Goal: Find specific page/section: Find specific page/section

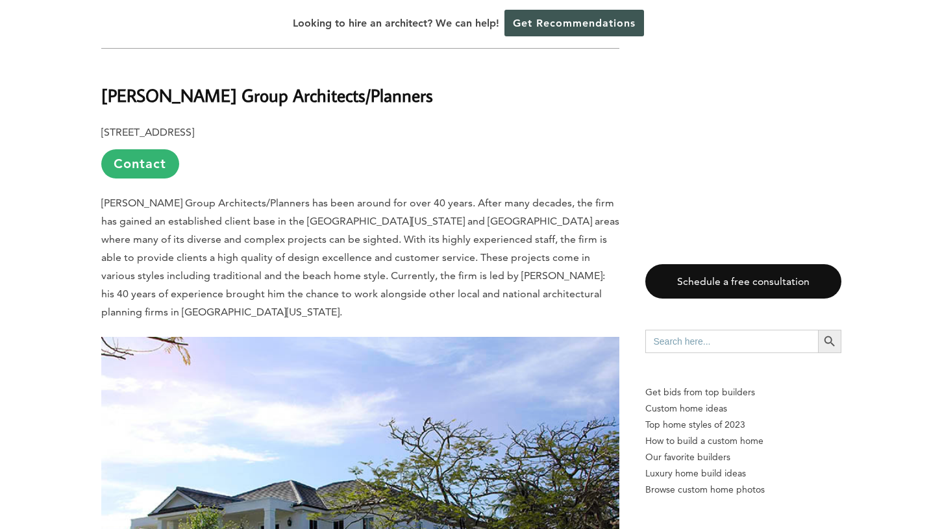
scroll to position [1503, 0]
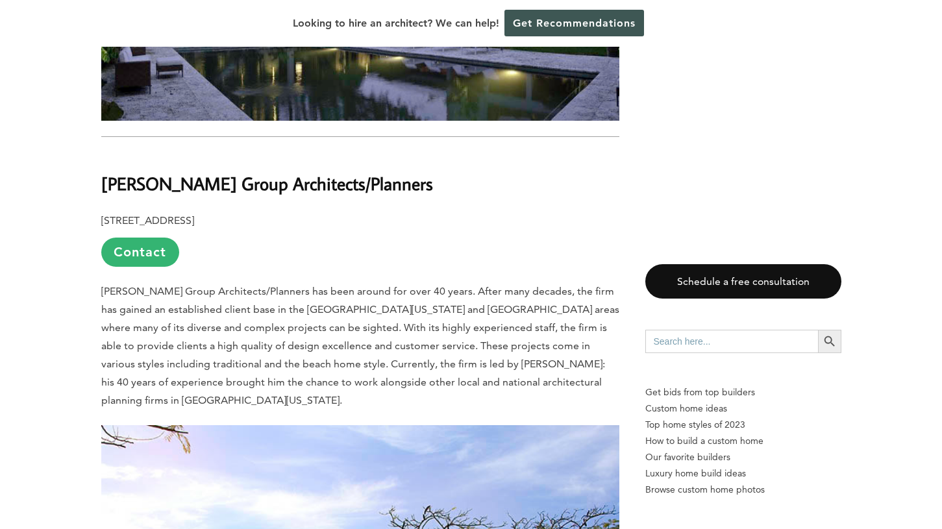
click at [205, 172] on b "[PERSON_NAME] Group Architects/Planners" at bounding box center [267, 183] width 332 height 23
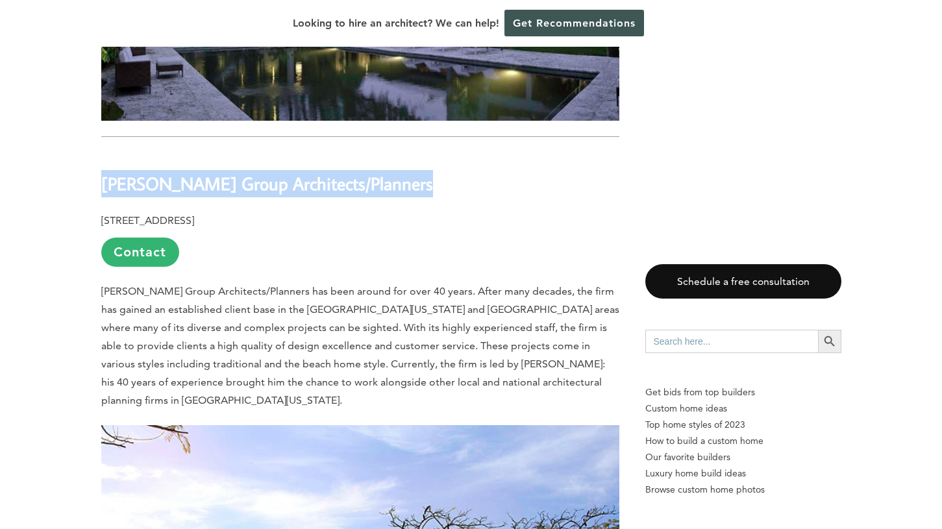
click at [205, 172] on b "[PERSON_NAME] Group Architects/Planners" at bounding box center [267, 183] width 332 height 23
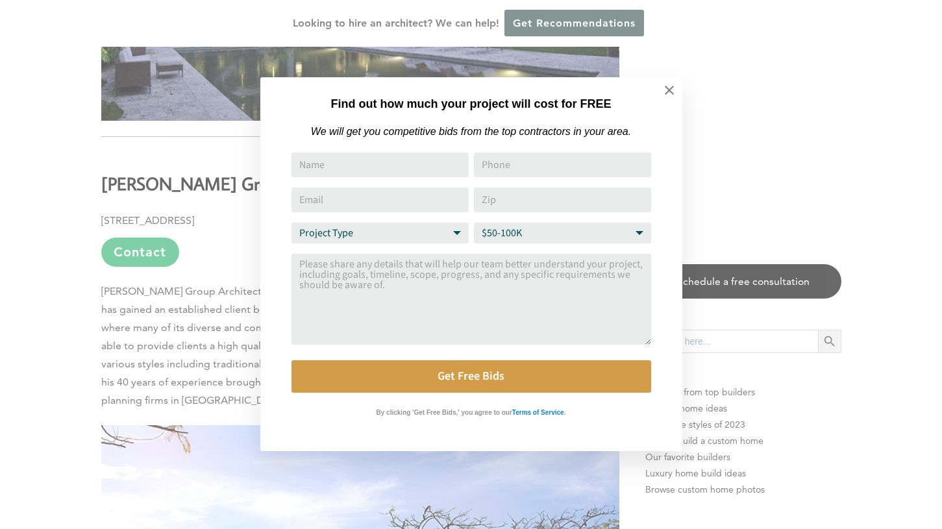
click at [179, 120] on div "Find out how much your project will cost for FREE We will get you competitive b…" at bounding box center [471, 264] width 942 height 529
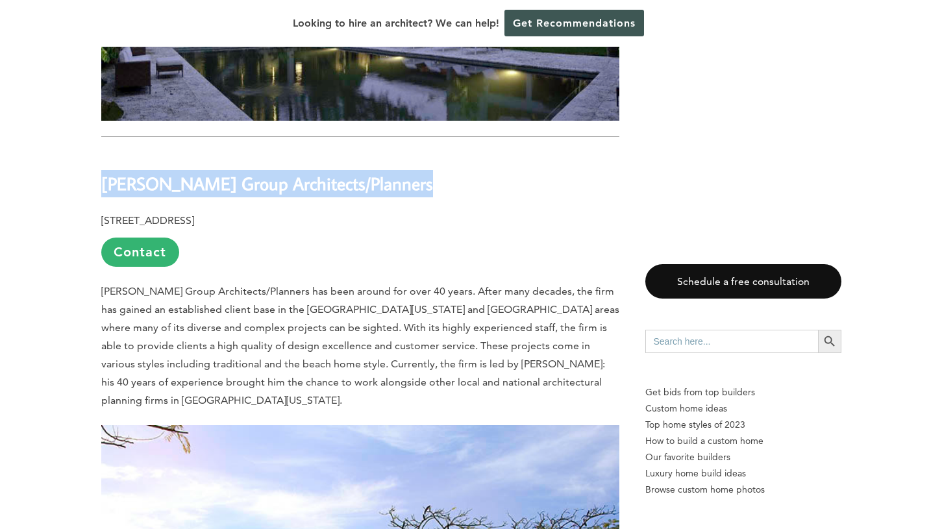
click at [179, 172] on b "[PERSON_NAME] Group Architects/Planners" at bounding box center [267, 183] width 332 height 23
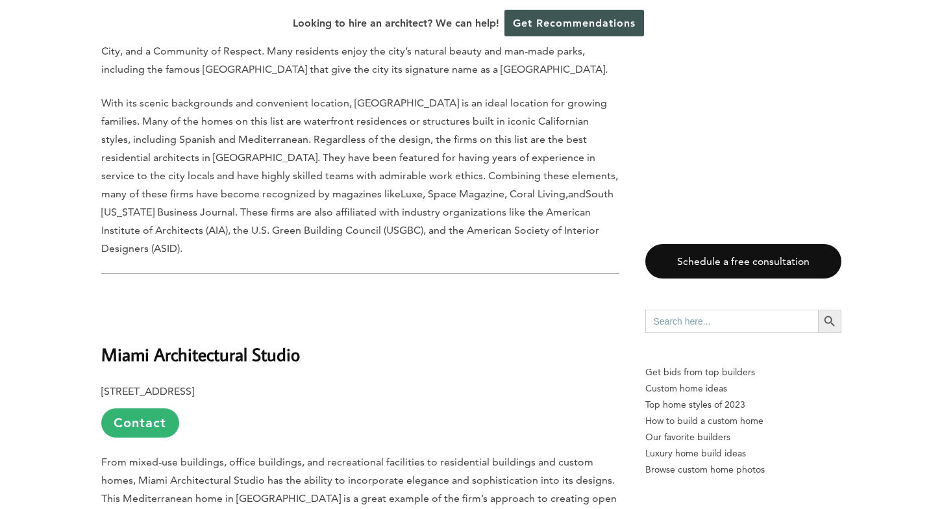
scroll to position [585, 0]
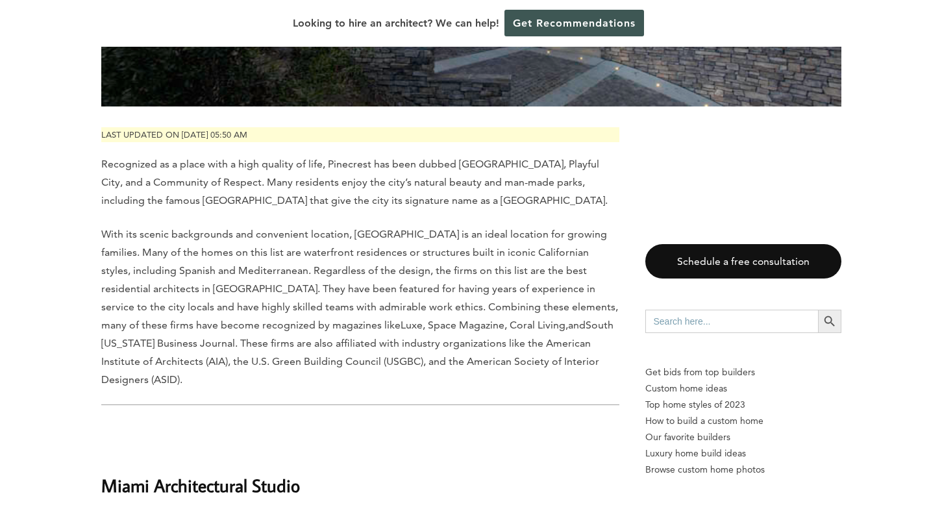
click at [284, 474] on b "Miami Architectural Studio" at bounding box center [200, 485] width 199 height 23
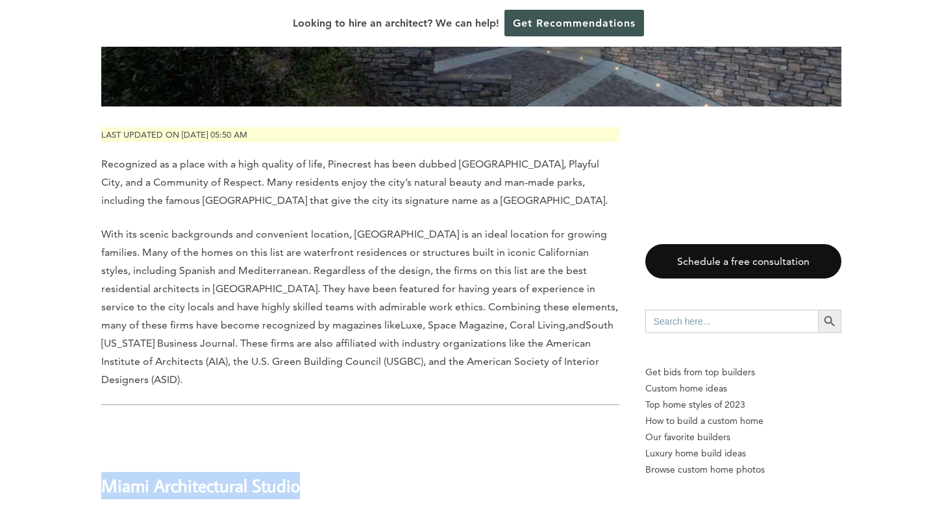
click at [284, 474] on b "Miami Architectural Studio" at bounding box center [200, 485] width 199 height 23
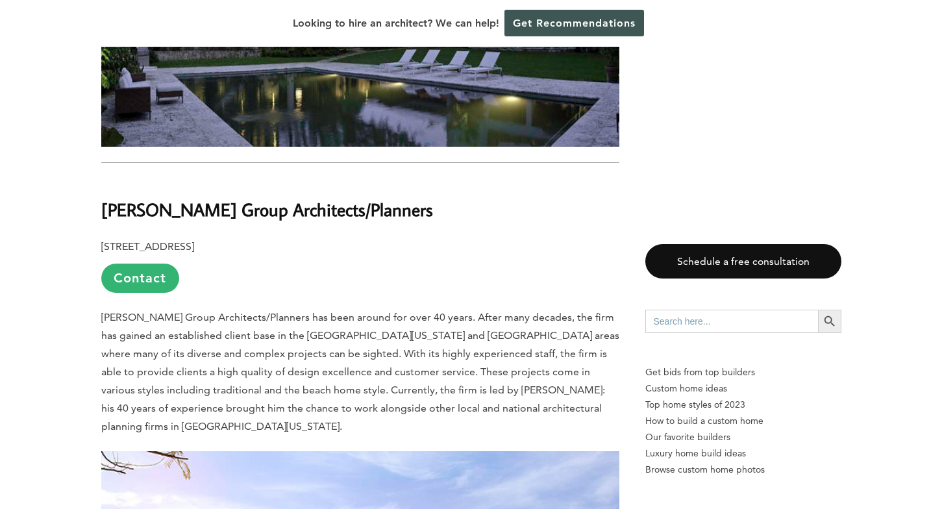
scroll to position [1417, 0]
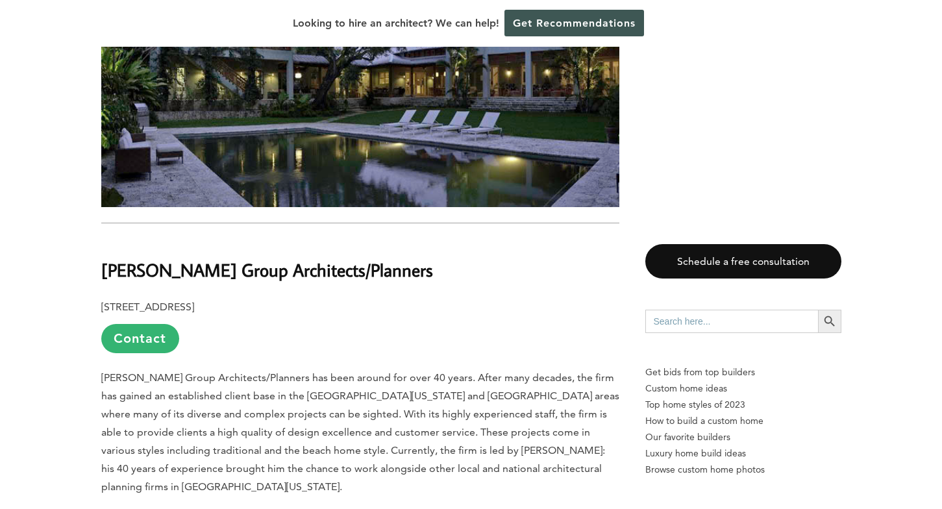
click at [237, 258] on b "[PERSON_NAME] Group Architects/Planners" at bounding box center [267, 269] width 332 height 23
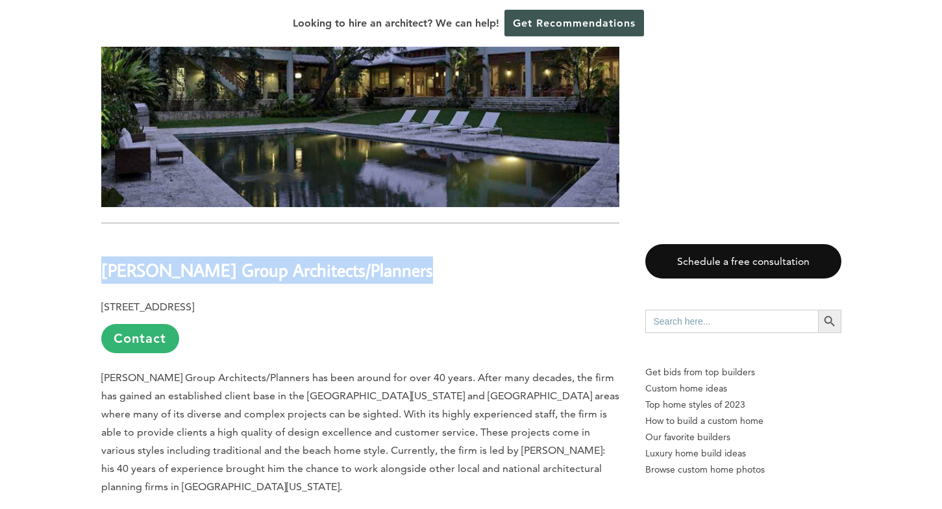
click at [237, 258] on b "[PERSON_NAME] Group Architects/Planners" at bounding box center [267, 269] width 332 height 23
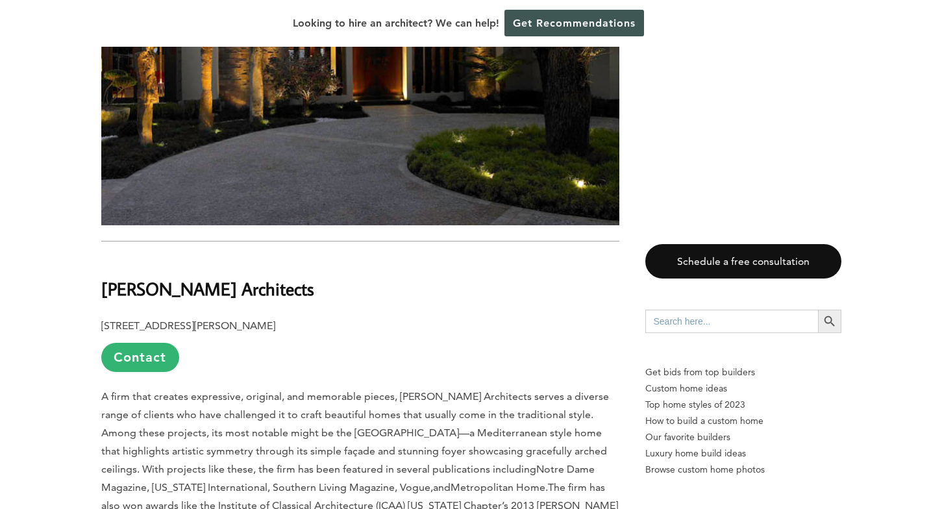
scroll to position [2735, 0]
click at [151, 343] on link "Contact" at bounding box center [140, 357] width 78 height 29
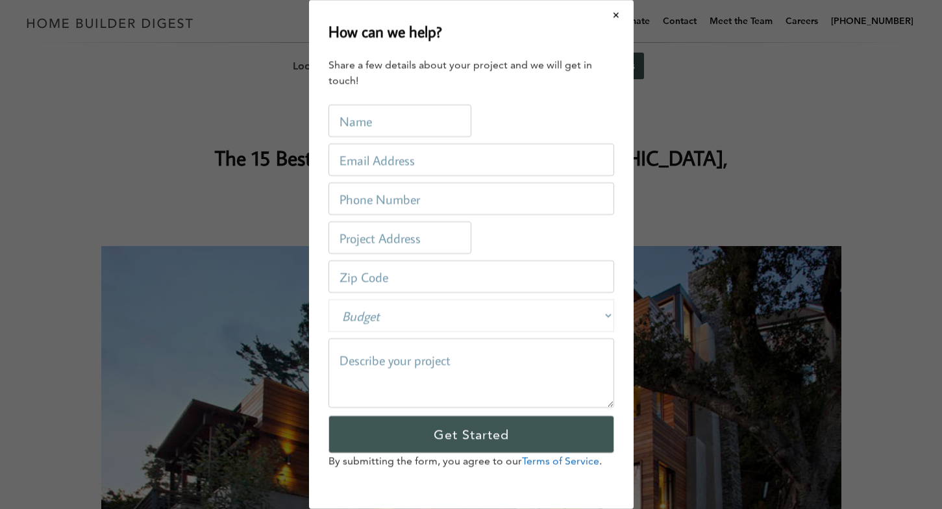
scroll to position [0, 0]
click at [151, 272] on div "How can we help? Share a few details about your project and we will get in touc…" at bounding box center [471, 254] width 942 height 509
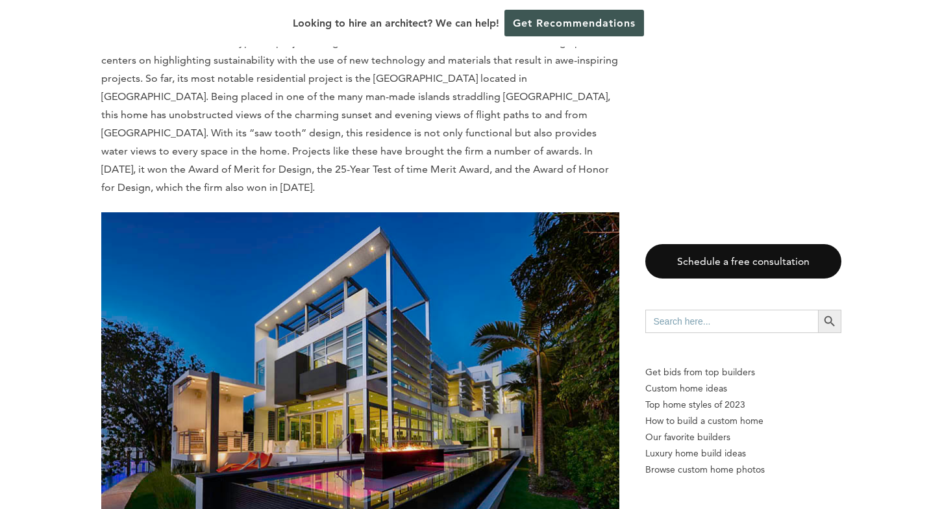
scroll to position [8473, 0]
